Goal: Task Accomplishment & Management: Complete application form

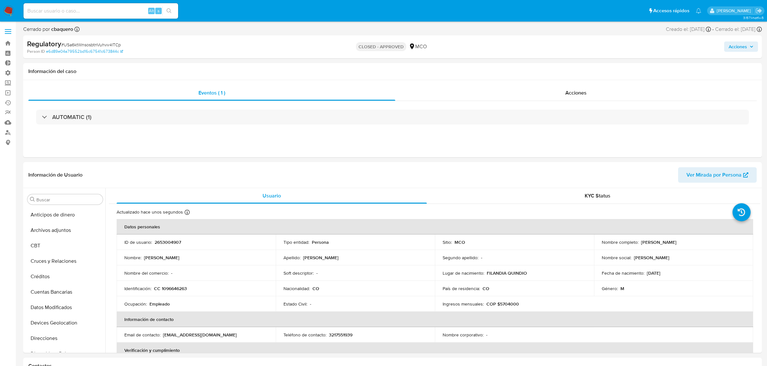
select select "10"
click at [725, 45] on button "Acciones" at bounding box center [741, 47] width 34 height 10
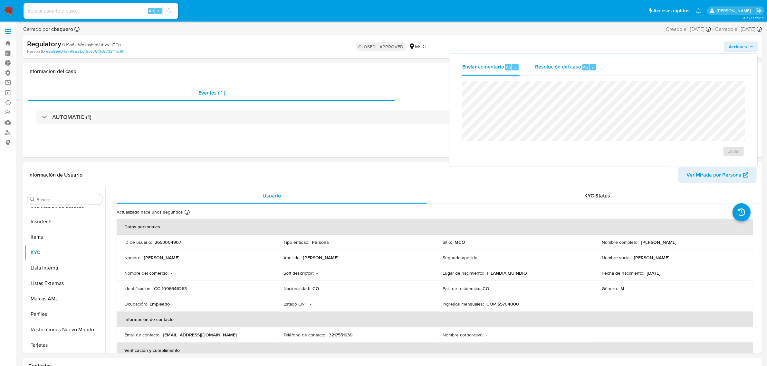
click at [561, 70] on span "Resolución del caso" at bounding box center [558, 66] width 46 height 7
click at [10, 10] on img at bounding box center [8, 10] width 11 height 11
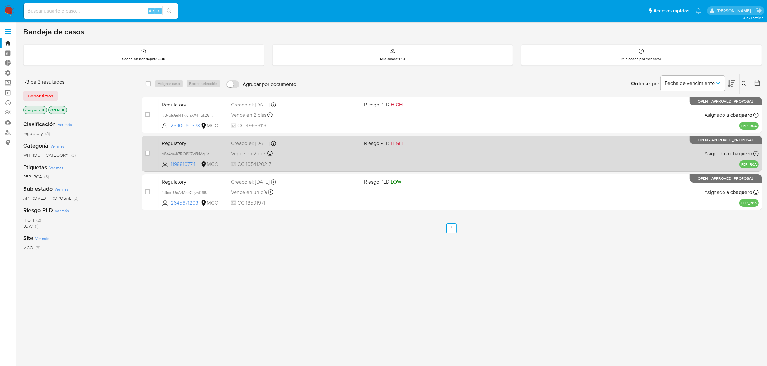
click at [320, 154] on div "Vence en 2 días Vence el 03/09/2025 12:44:51" at bounding box center [295, 153] width 128 height 9
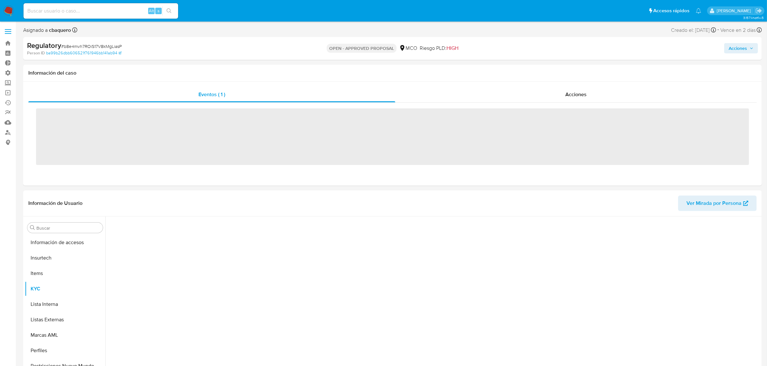
scroll to position [271, 0]
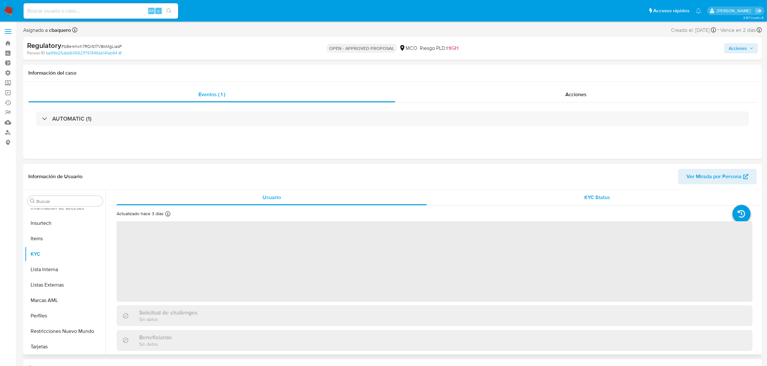
select select "10"
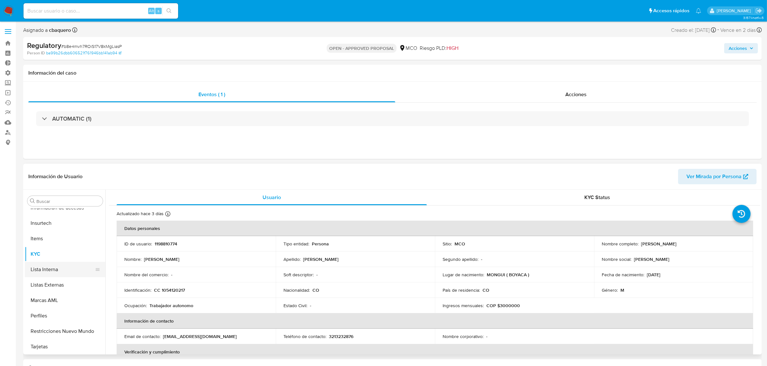
click at [46, 275] on button "Lista Interna" at bounding box center [62, 269] width 75 height 15
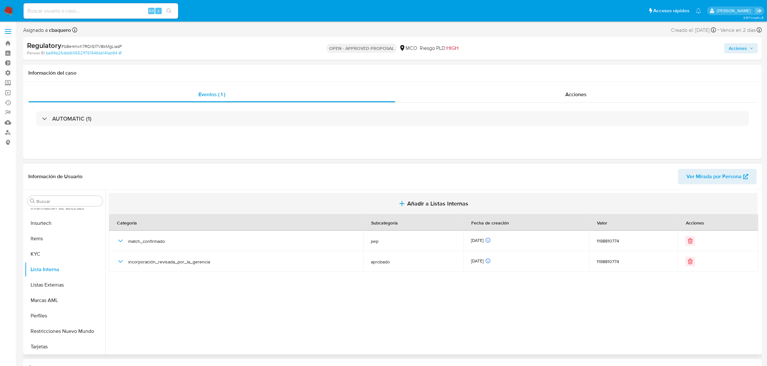
click at [412, 196] on button "Añadir a Listas Internas" at bounding box center [433, 204] width 649 height 22
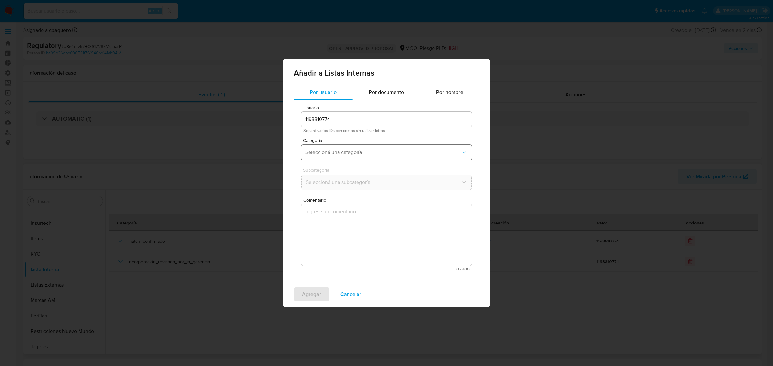
click at [319, 145] on button "Seleccioná una categoría" at bounding box center [386, 152] width 170 height 15
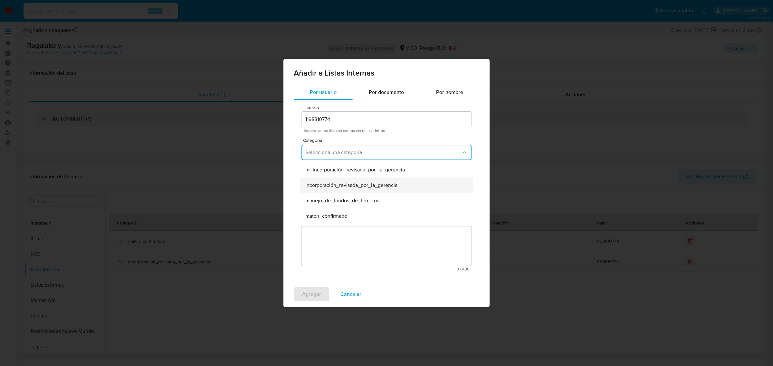
drag, startPoint x: 316, startPoint y: 204, endPoint x: 316, endPoint y: 185, distance: 18.7
click at [316, 185] on ul "hr_incorporación_revisada_por_la_gerencia incorporación_revisada_por_la_gerenci…" at bounding box center [386, 278] width 173 height 232
click at [316, 185] on span "incorporación_revisada_por_la_gerencia" at bounding box center [351, 185] width 92 height 6
click at [316, 184] on span "Seleccioná una subcategoría" at bounding box center [383, 182] width 156 height 6
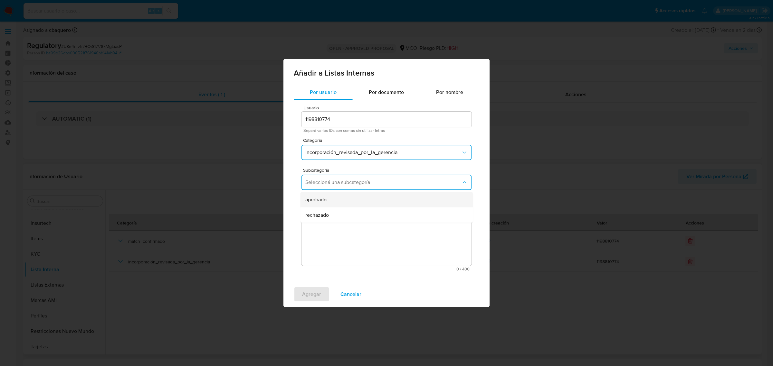
click at [315, 194] on div "aprobado" at bounding box center [384, 199] width 158 height 15
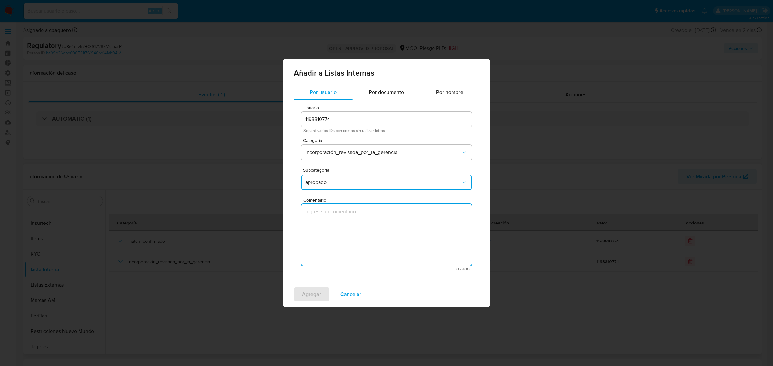
click at [321, 233] on textarea "Comentario" at bounding box center [386, 235] width 170 height 62
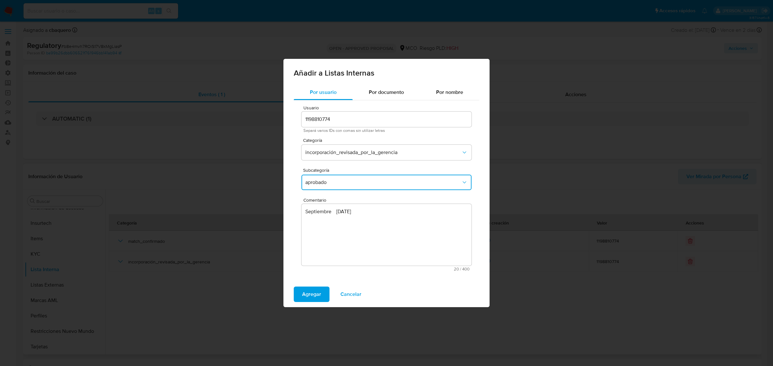
drag, startPoint x: 305, startPoint y: 296, endPoint x: 371, endPoint y: 222, distance: 99.3
click at [371, 222] on div "Añadir a Listas Internas Por usuario Por documento Por nombre Usuario 119881077…" at bounding box center [386, 183] width 206 height 249
click at [371, 222] on textarea "Septiembre 1/09/2025" at bounding box center [386, 235] width 170 height 62
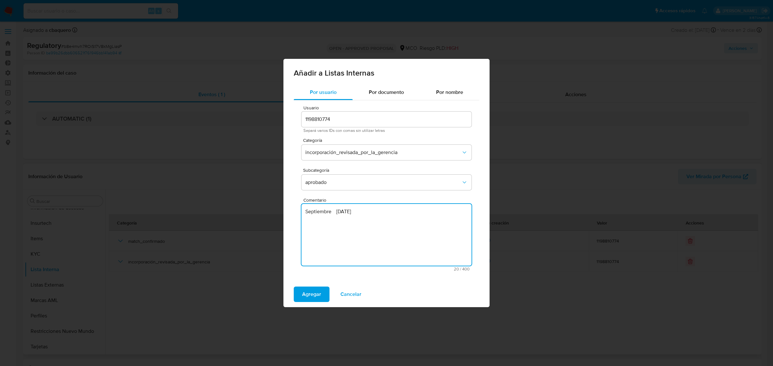
drag, startPoint x: 361, startPoint y: 210, endPoint x: 271, endPoint y: 204, distance: 90.0
click at [271, 204] on div "Añadir a Listas Internas Por usuario Por documento Por nombre Usuario 119881077…" at bounding box center [386, 183] width 773 height 366
paste textarea "aprueba vinculación de PEP al no encontrar evidencia de noticias negativas"
type textarea "Se aprueba vinculación de PEP al no encontrar evidencia de noticias negativas"
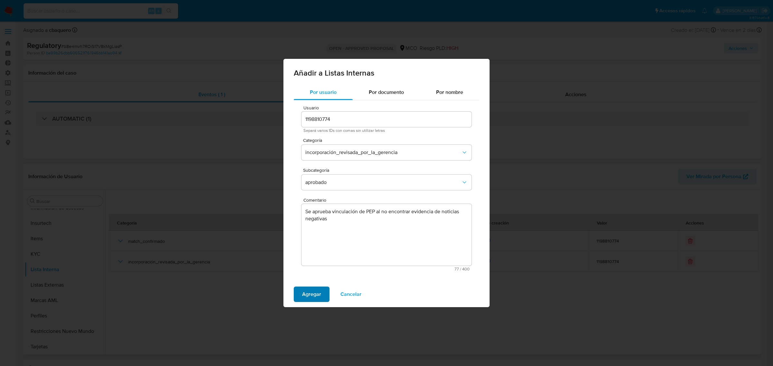
click at [312, 290] on span "Agregar" at bounding box center [311, 295] width 19 height 14
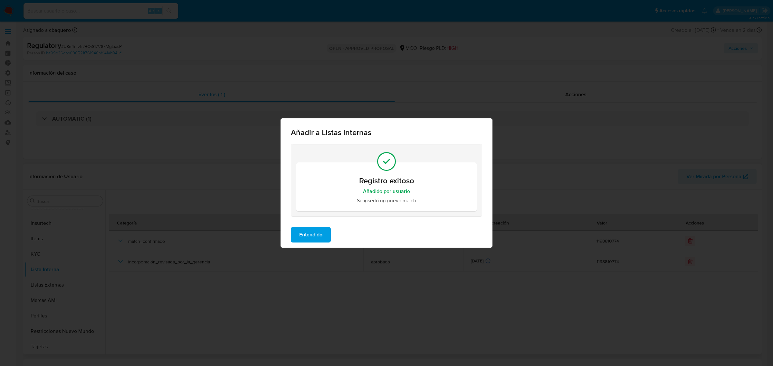
click at [295, 240] on button "Entendido" at bounding box center [311, 234] width 40 height 15
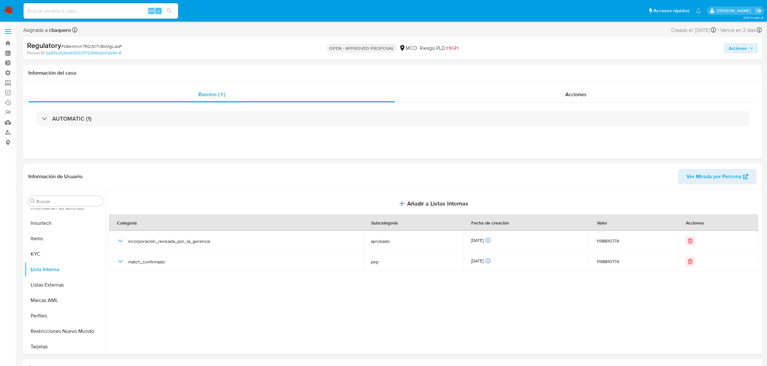
click at [739, 53] on span "Acciones" at bounding box center [737, 48] width 18 height 10
click at [572, 68] on span "Resolución del caso" at bounding box center [558, 68] width 46 height 7
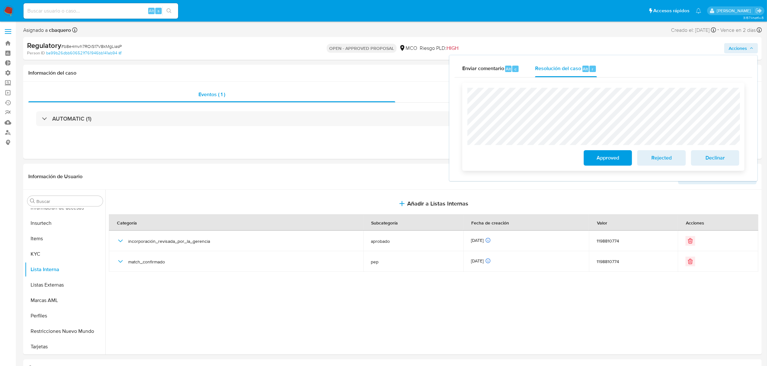
click at [587, 163] on button "Approved" at bounding box center [607, 157] width 48 height 15
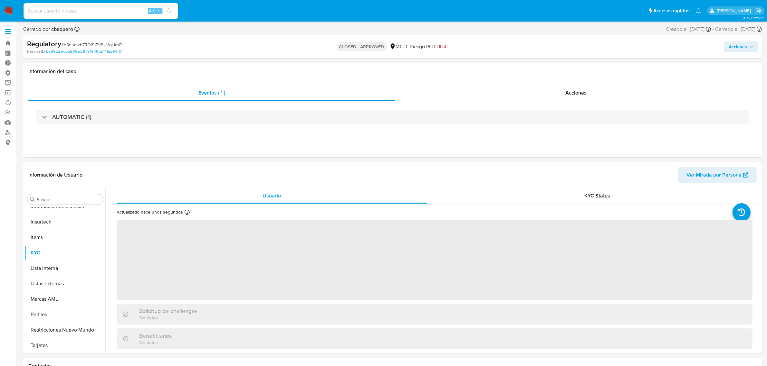
scroll to position [271, 0]
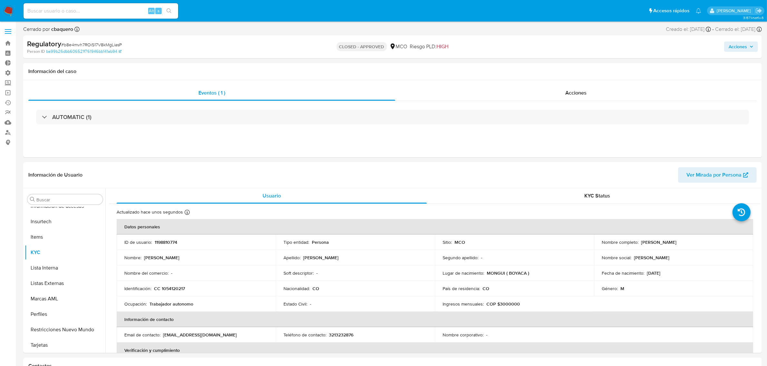
select select "10"
click at [734, 47] on span "Acciones" at bounding box center [737, 47] width 18 height 10
click at [560, 73] on div "Resolución del caso Alt r" at bounding box center [566, 67] width 62 height 17
click at [1, 11] on nav "Pausado Ver notificaciones Alt s Accesos rápidos Presiona las siguientes teclas…" at bounding box center [383, 11] width 767 height 22
click at [7, 14] on img at bounding box center [8, 10] width 11 height 11
